Goal: Task Accomplishment & Management: Manage account settings

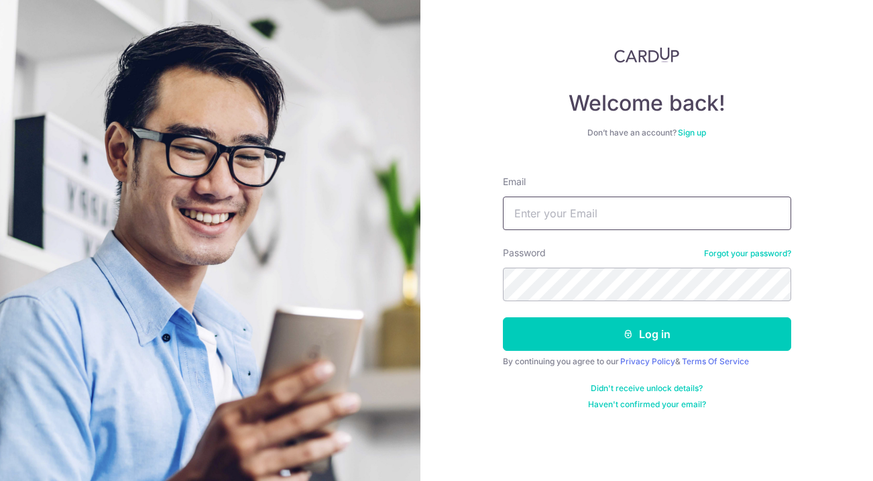
type input "[EMAIL_ADDRESS][DOMAIN_NAME]"
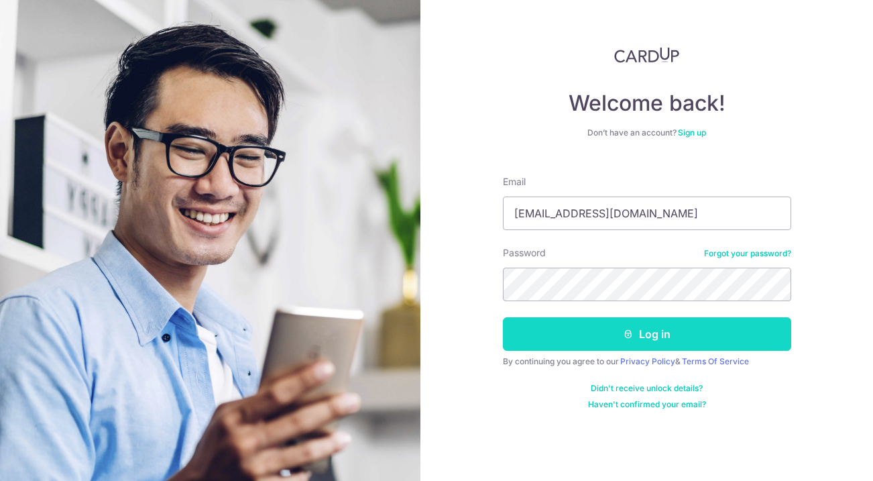
click at [569, 338] on button "Log in" at bounding box center [647, 334] width 288 height 34
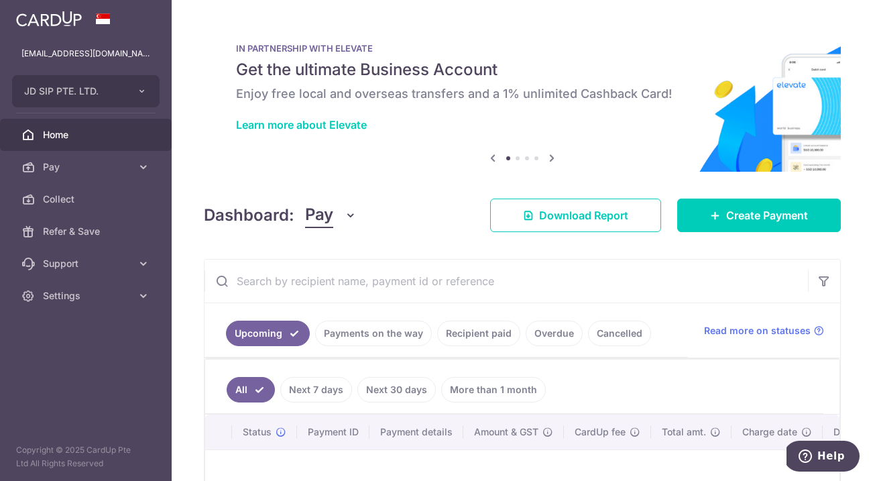
click at [471, 338] on link "Recipient paid" at bounding box center [478, 333] width 83 height 25
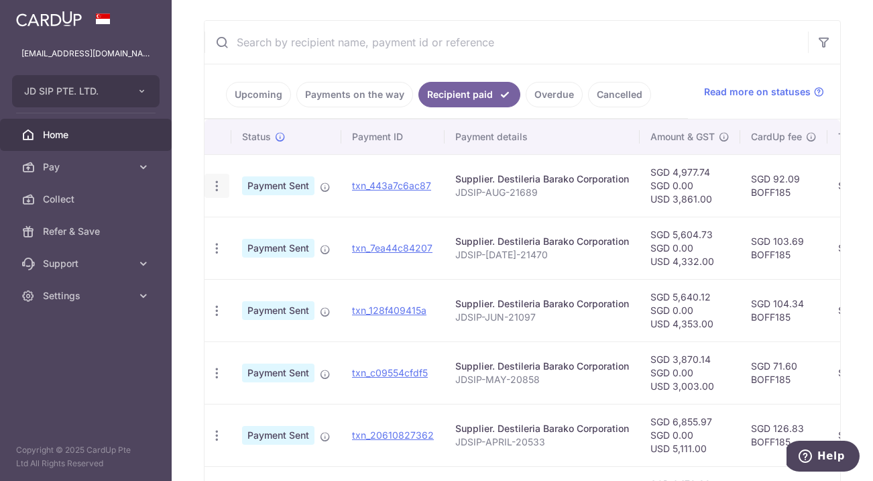
click at [210, 191] on icon "button" at bounding box center [217, 186] width 14 height 14
click at [271, 222] on span "PDF Receipt" at bounding box center [288, 222] width 91 height 13
click at [219, 179] on icon "button" at bounding box center [217, 186] width 14 height 14
